Goal: Task Accomplishment & Management: Complete application form

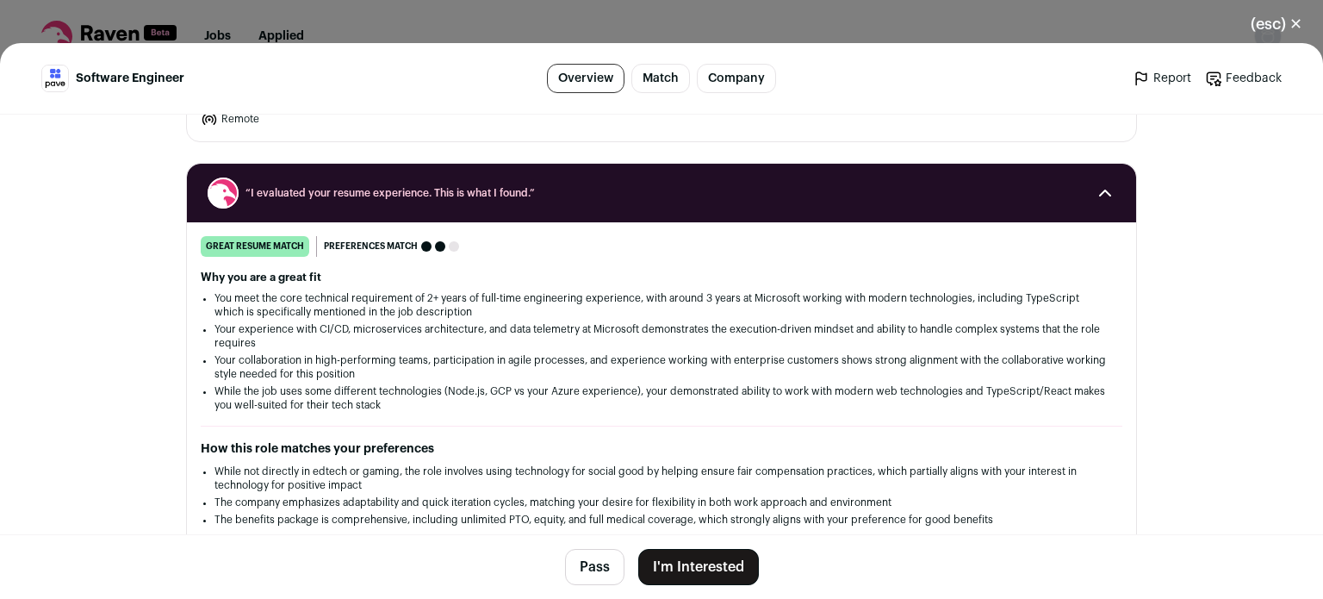
click at [1086, 331] on li "Your experience with CI/CD, microservices architecture, and data telemetry at M…" at bounding box center [662, 336] width 894 height 28
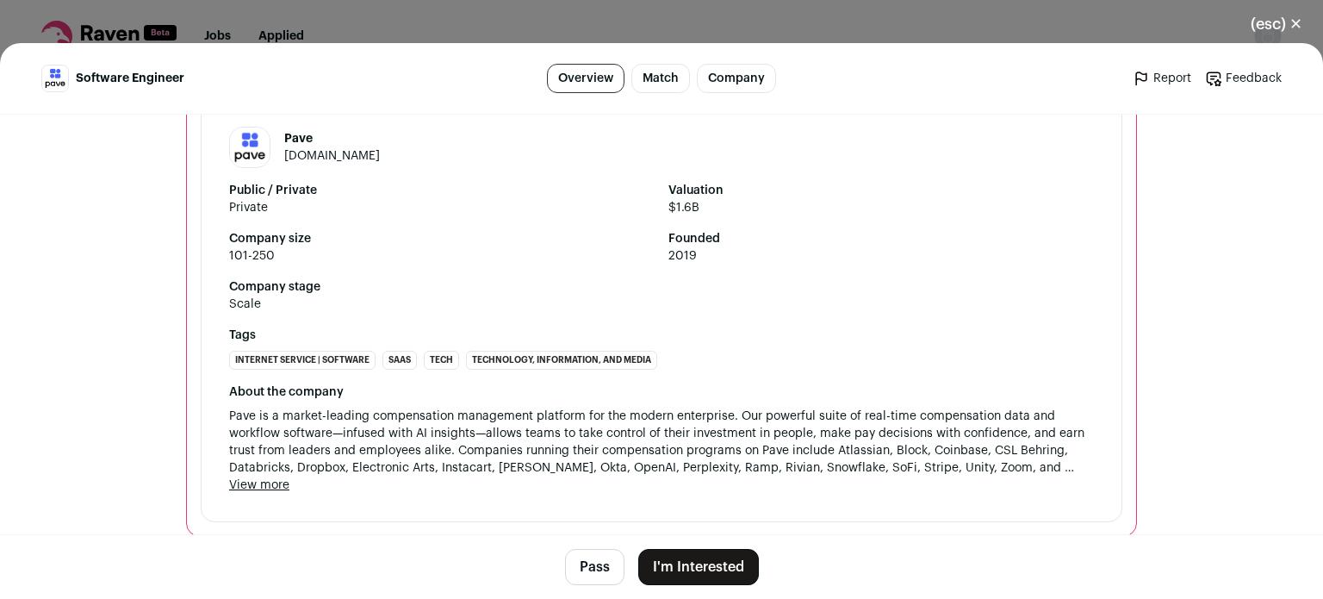
scroll to position [1620, 0]
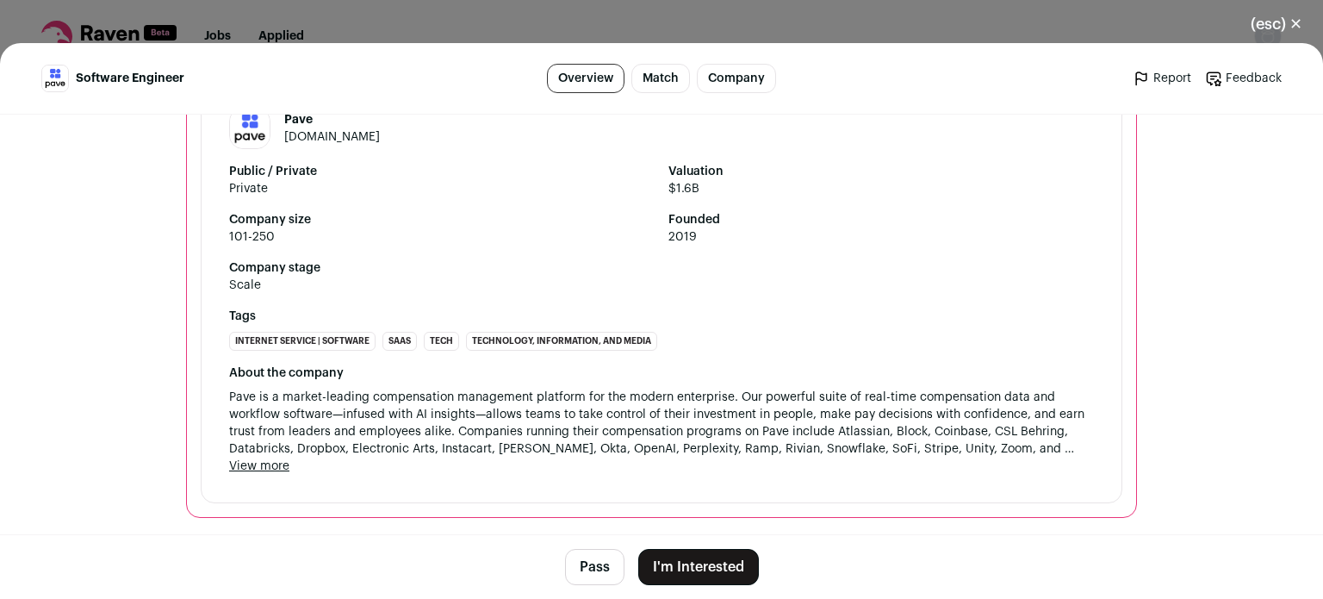
click at [713, 563] on button "I'm Interested" at bounding box center [698, 567] width 121 height 36
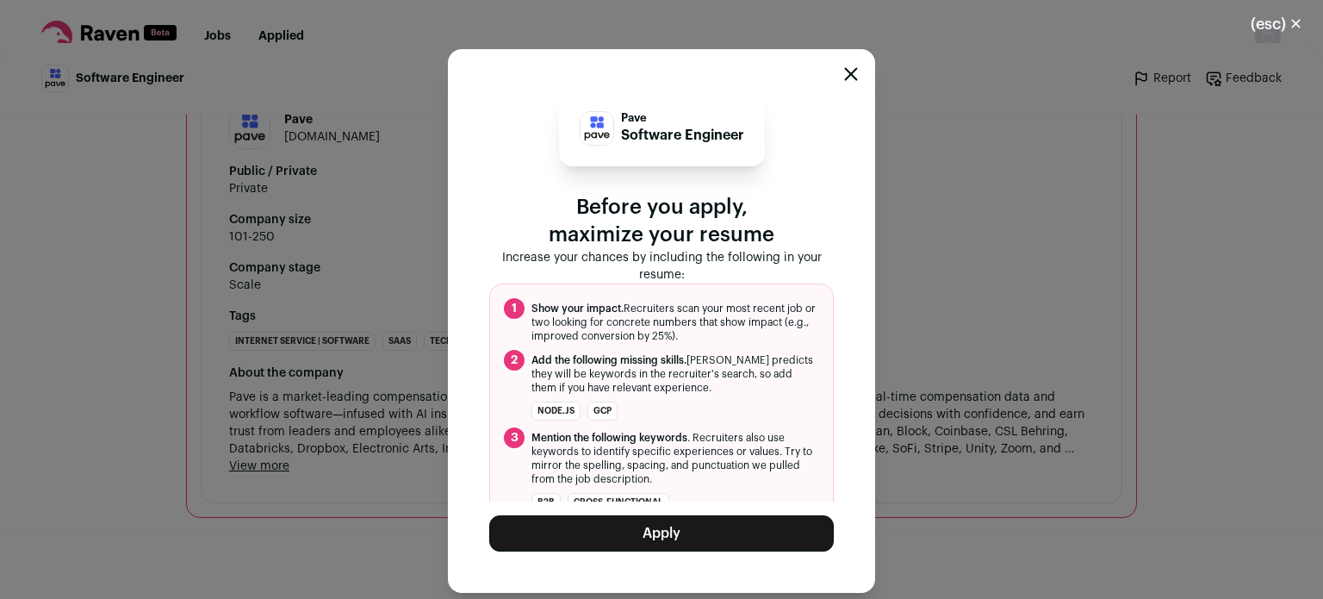
scroll to position [24, 0]
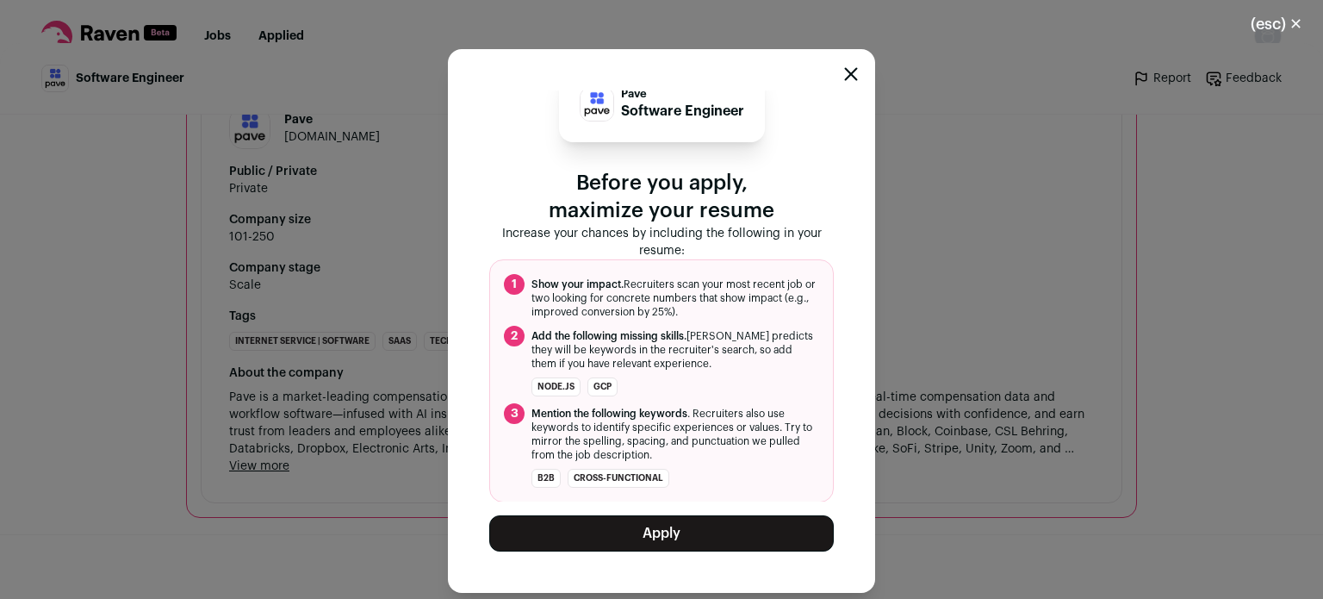
click at [650, 537] on button "Apply" at bounding box center [661, 533] width 345 height 36
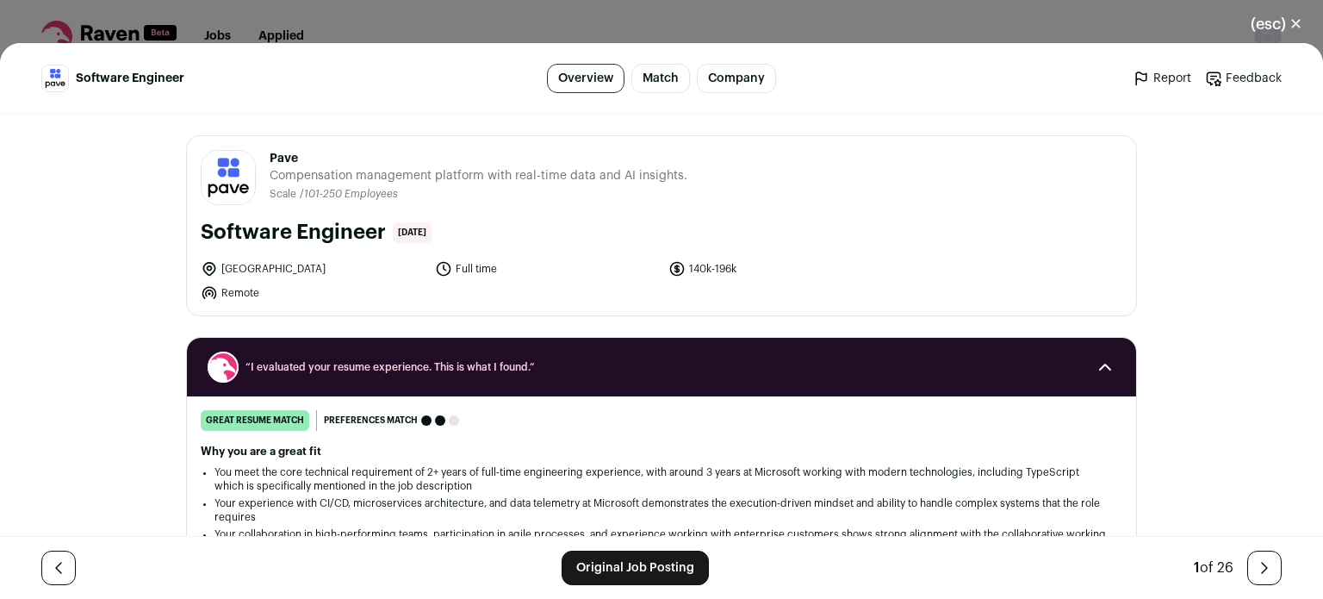
click at [1289, 19] on button "(esc) ✕" at bounding box center [1276, 24] width 93 height 38
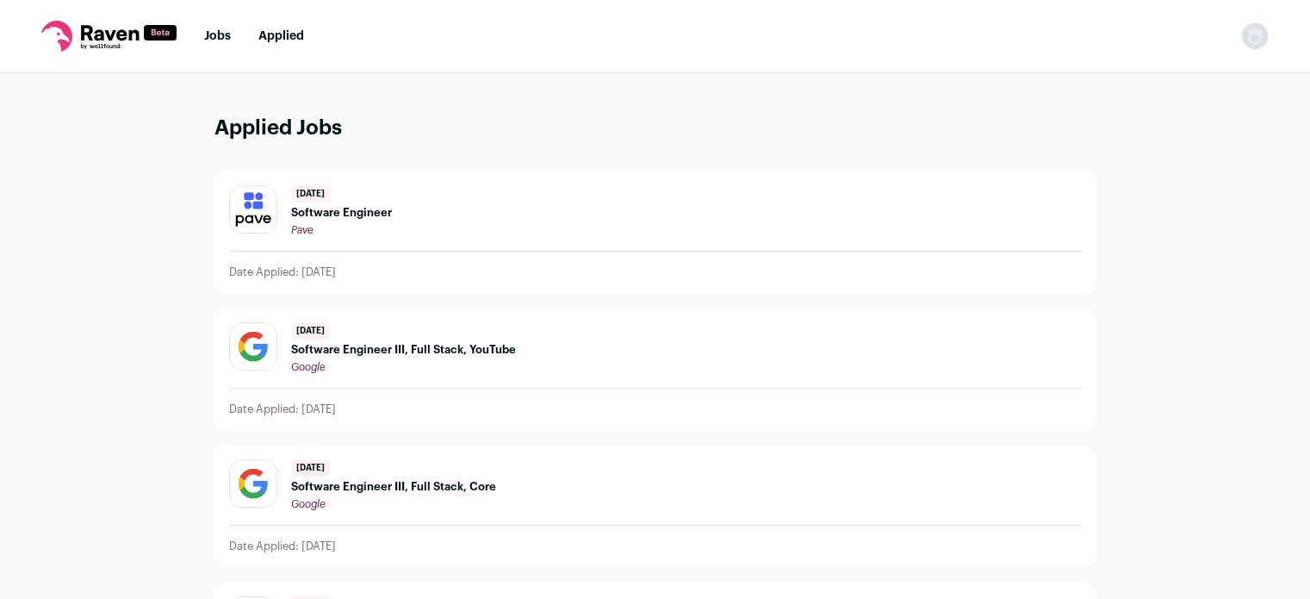
click at [687, 232] on div "5 days ago Software Engineer Pave" at bounding box center [655, 211] width 853 height 52
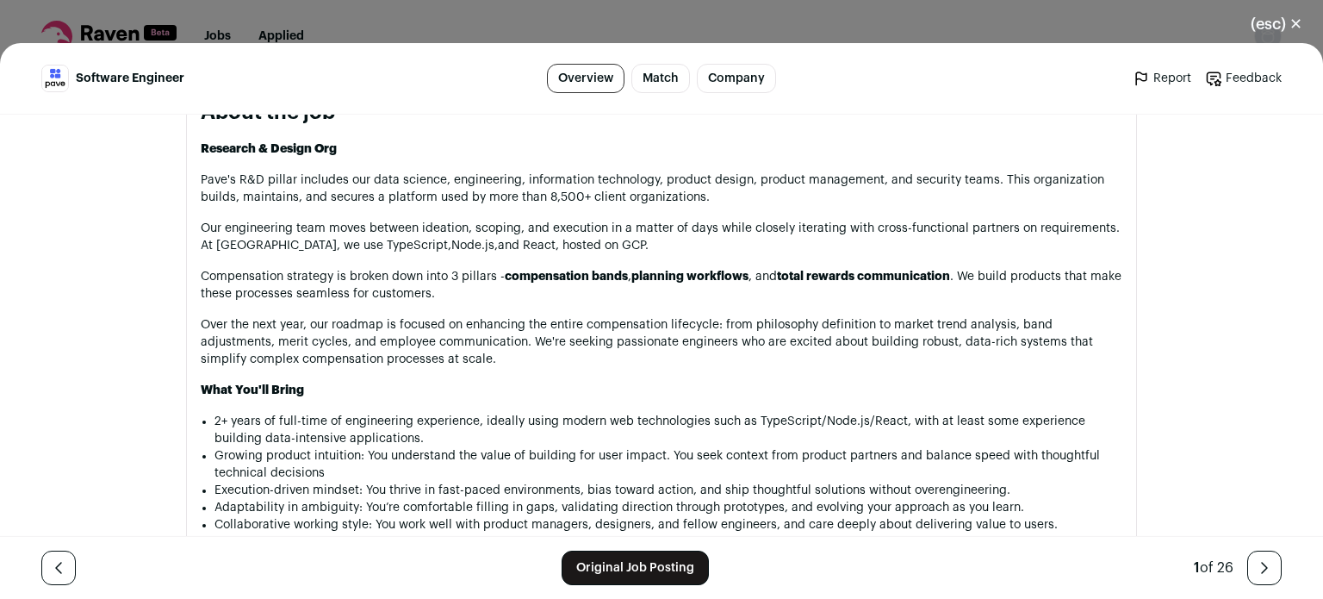
scroll to position [903, 0]
